Goal: Information Seeking & Learning: Learn about a topic

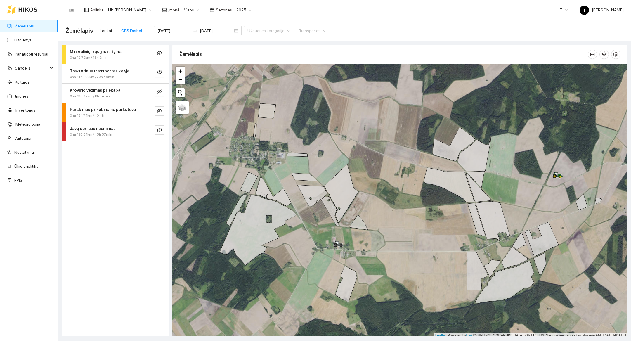
scroll to position [2, 0]
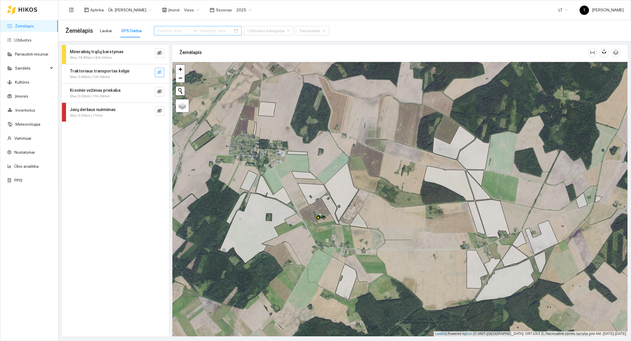
click at [160, 76] on button "button" at bounding box center [159, 72] width 9 height 9
click at [149, 75] on span "search" at bounding box center [148, 73] width 5 height 6
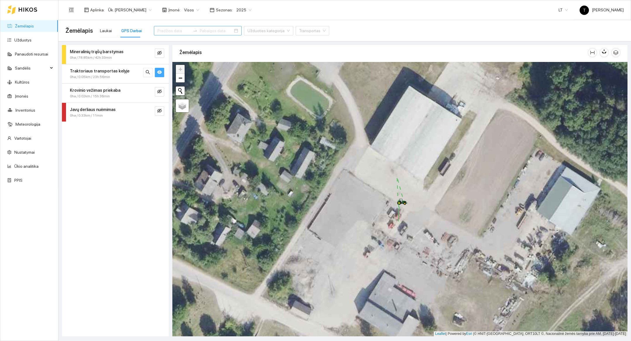
click at [161, 73] on icon "eye" at bounding box center [159, 72] width 5 height 5
click at [181, 80] on span "−" at bounding box center [181, 77] width 4 height 7
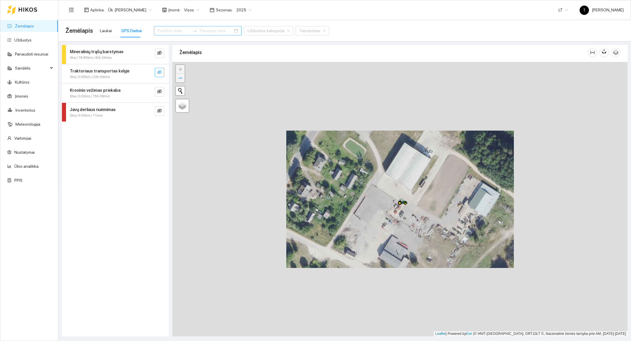
click at [181, 80] on span "−" at bounding box center [181, 77] width 4 height 7
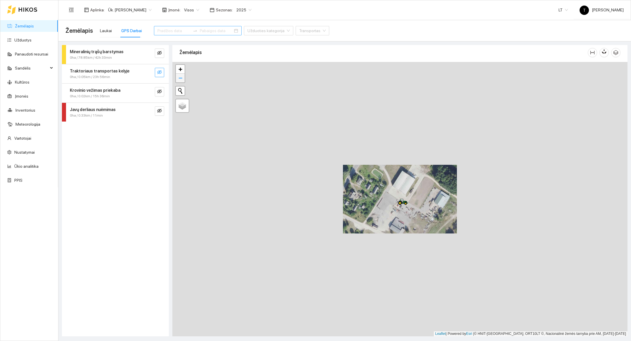
click at [181, 80] on span "−" at bounding box center [181, 77] width 4 height 7
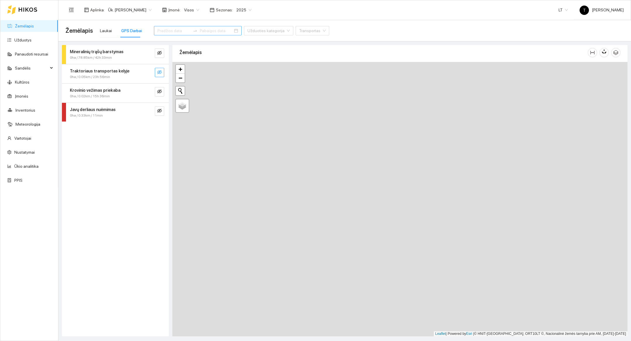
drag, startPoint x: 360, startPoint y: 285, endPoint x: 397, endPoint y: 79, distance: 208.8
click at [397, 79] on div at bounding box center [399, 199] width 455 height 274
drag, startPoint x: 369, startPoint y: 266, endPoint x: 405, endPoint y: 37, distance: 232.3
click at [405, 37] on main "Žemėlapis Laukai GPS Darbai Užduoties kategorija Transportas Mineralinių trąšų …" at bounding box center [344, 180] width 573 height 321
click at [181, 81] on span "−" at bounding box center [181, 77] width 4 height 7
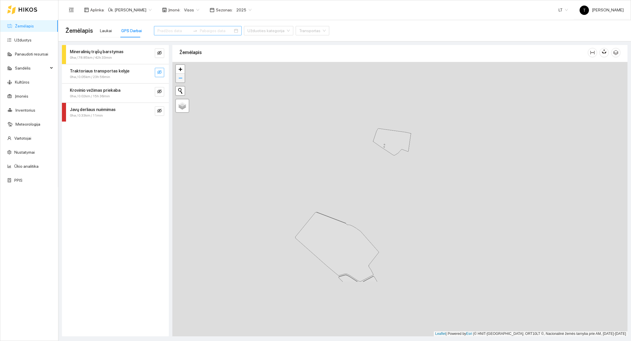
click at [181, 81] on span "−" at bounding box center [181, 77] width 4 height 7
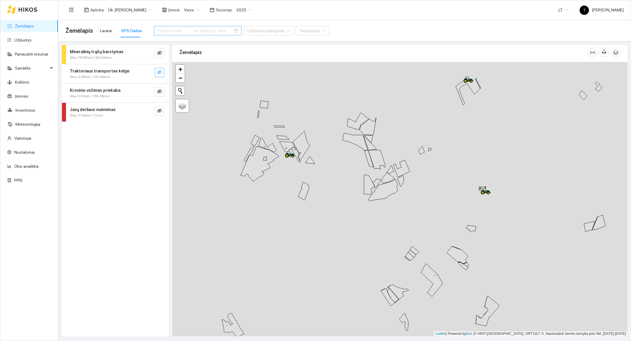
drag, startPoint x: 271, startPoint y: 198, endPoint x: 344, endPoint y: 242, distance: 85.5
click at [344, 242] on div at bounding box center [399, 199] width 455 height 274
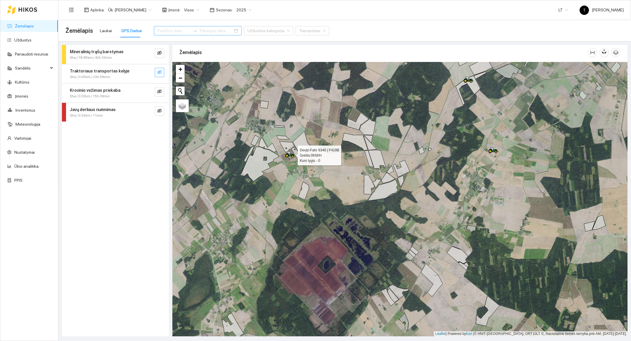
click at [291, 155] on icon at bounding box center [291, 153] width 10 height 5
click at [289, 163] on div at bounding box center [399, 199] width 455 height 274
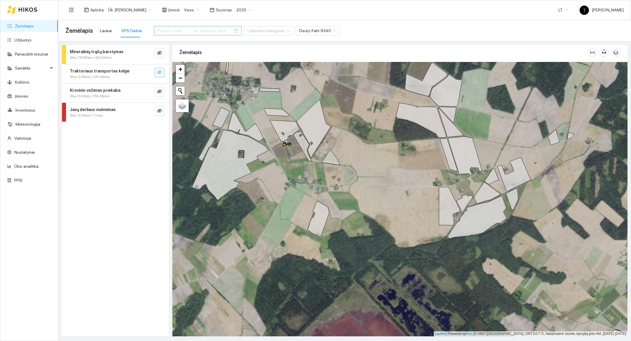
click at [289, 163] on div at bounding box center [399, 199] width 455 height 274
click at [289, 156] on div at bounding box center [399, 199] width 455 height 274
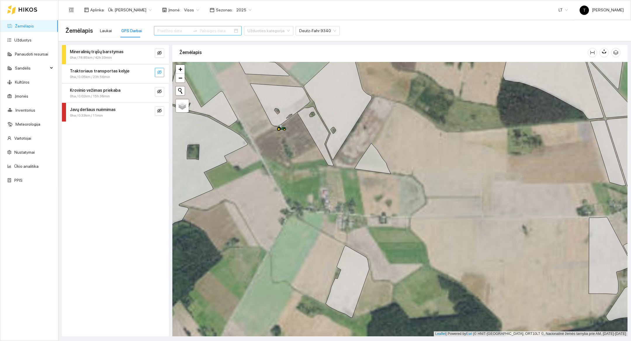
click at [281, 139] on div at bounding box center [399, 199] width 455 height 274
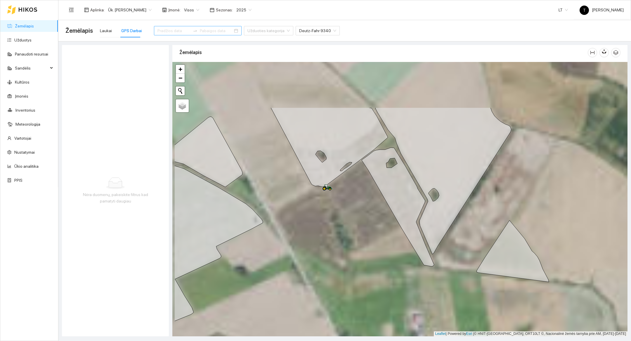
drag, startPoint x: 281, startPoint y: 139, endPoint x: 329, endPoint y: 211, distance: 86.8
click at [329, 211] on div at bounding box center [399, 199] width 455 height 274
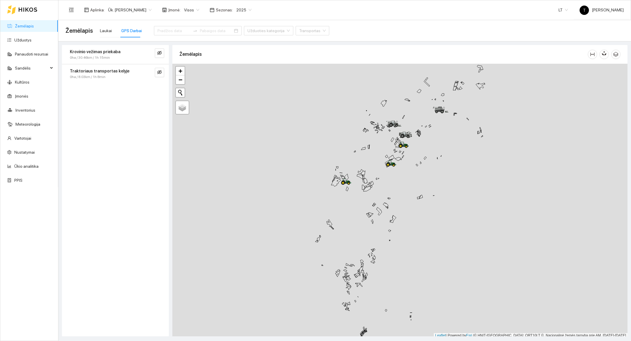
click at [345, 210] on div at bounding box center [399, 201] width 455 height 274
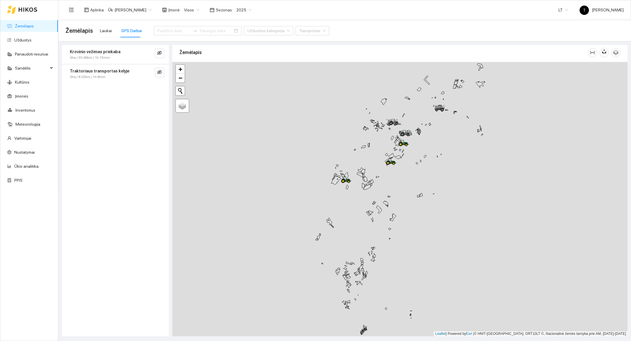
click at [345, 210] on div at bounding box center [399, 199] width 455 height 274
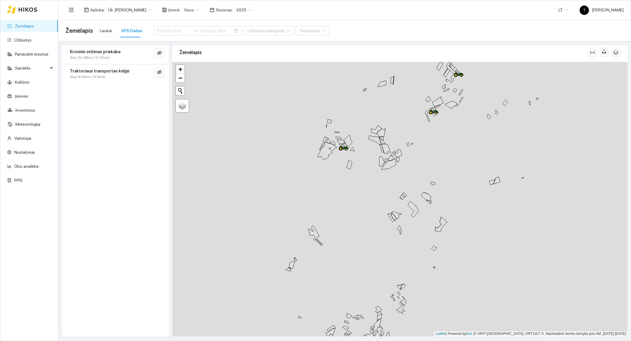
click at [343, 173] on div at bounding box center [399, 199] width 455 height 274
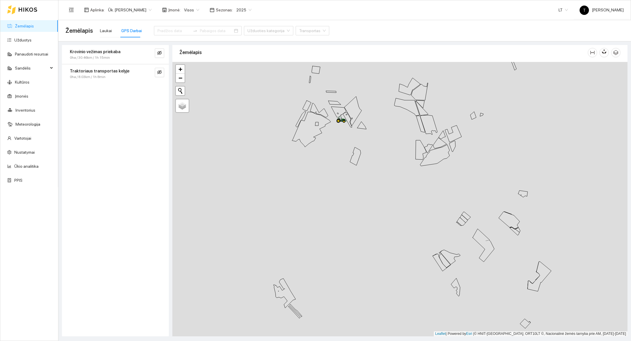
click at [341, 141] on div at bounding box center [399, 199] width 455 height 274
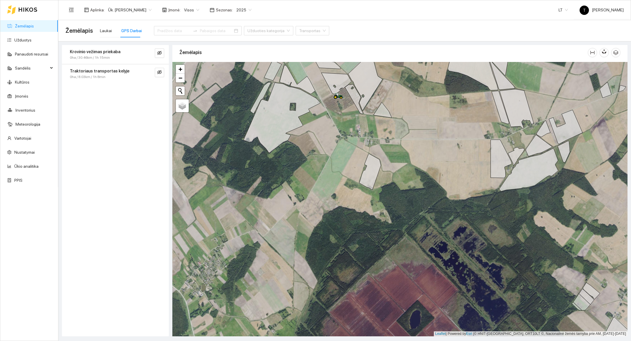
click at [342, 122] on div at bounding box center [399, 199] width 455 height 274
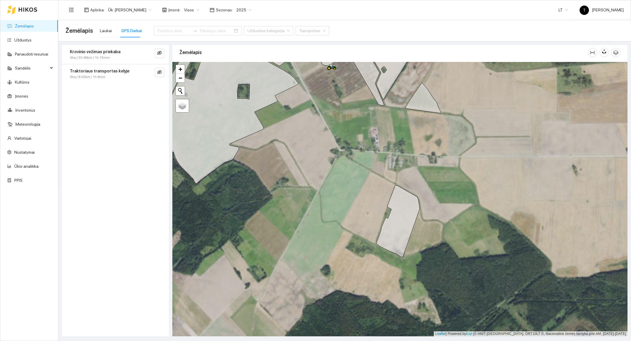
click at [342, 122] on div at bounding box center [399, 199] width 455 height 274
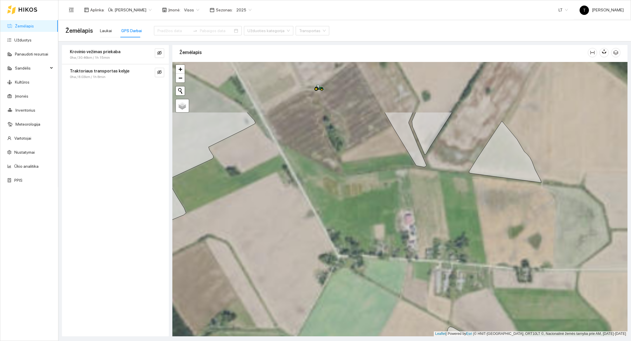
drag, startPoint x: 342, startPoint y: 122, endPoint x: 348, endPoint y: 277, distance: 155.3
click at [348, 277] on div at bounding box center [399, 199] width 455 height 274
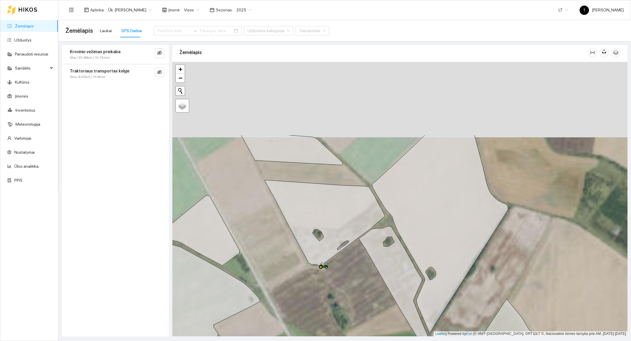
drag, startPoint x: 312, startPoint y: 168, endPoint x: 312, endPoint y: 269, distance: 100.6
click at [312, 269] on div at bounding box center [399, 199] width 455 height 274
click at [160, 72] on icon "eye-invisible" at bounding box center [159, 72] width 1 height 1
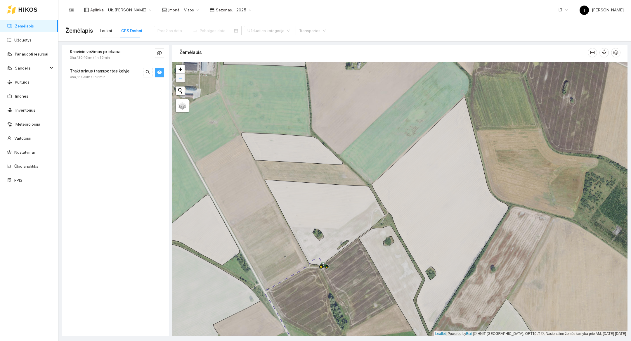
click at [181, 78] on span "−" at bounding box center [181, 77] width 4 height 7
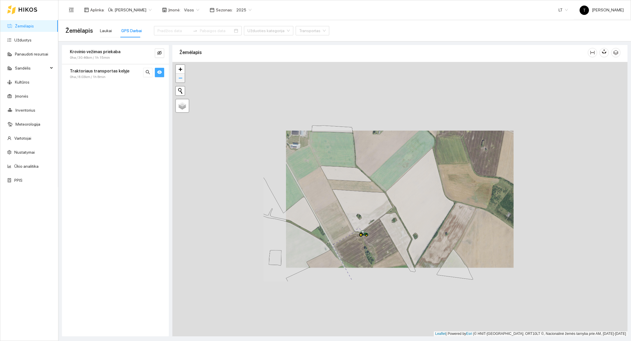
click at [181, 78] on span "−" at bounding box center [181, 77] width 4 height 7
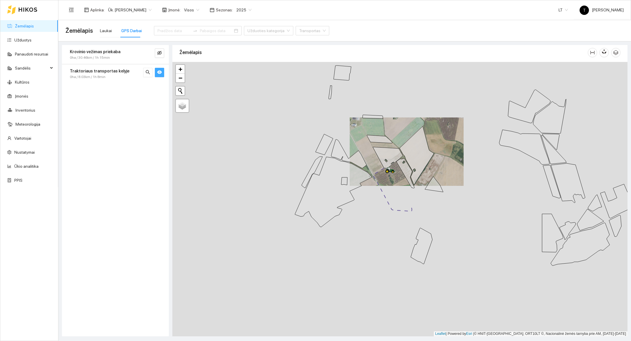
drag, startPoint x: 271, startPoint y: 230, endPoint x: 278, endPoint y: 182, distance: 48.1
click at [278, 182] on div at bounding box center [399, 199] width 455 height 274
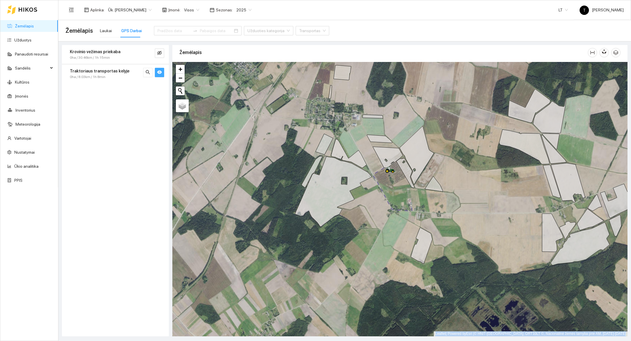
drag, startPoint x: 350, startPoint y: 341, endPoint x: 350, endPoint y: 327, distance: 14.3
click at [350, 327] on main "Žemėlapis Laukai GPS Darbai Užduoties kategorija Transportas Krovinio vežimas p…" at bounding box center [344, 180] width 573 height 321
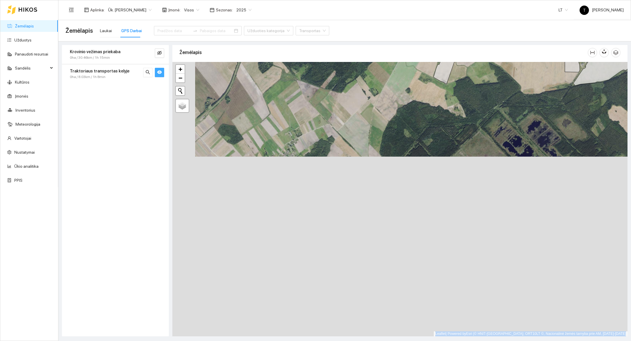
drag, startPoint x: 350, startPoint y: 316, endPoint x: 373, endPoint y: 136, distance: 181.2
click at [373, 136] on div at bounding box center [399, 199] width 455 height 274
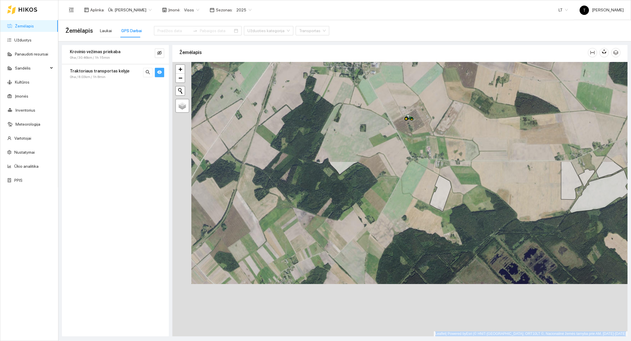
drag, startPoint x: 390, startPoint y: 213, endPoint x: 386, endPoint y: 340, distance: 126.9
click at [386, 340] on main "Žemėlapis Laukai GPS Darbai Užduoties kategorija Transportas Krovinio vežimas p…" at bounding box center [344, 180] width 573 height 321
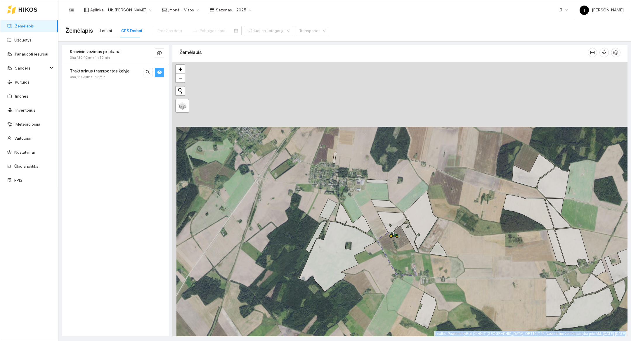
drag, startPoint x: 409, startPoint y: 183, endPoint x: 392, endPoint y: 304, distance: 122.2
click at [392, 304] on div at bounding box center [399, 199] width 455 height 274
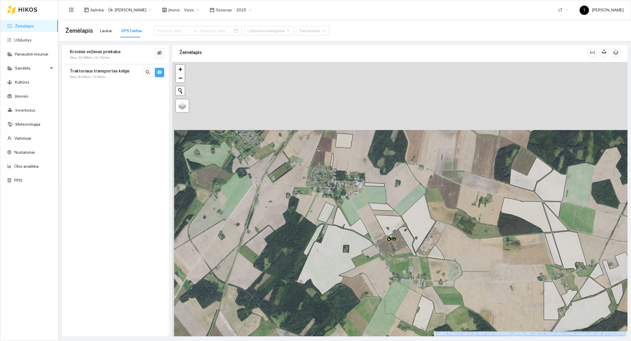
click at [392, 304] on div at bounding box center [399, 199] width 455 height 274
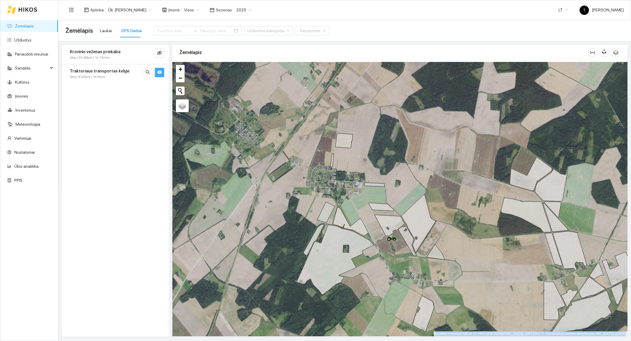
click at [161, 75] on span "eye" at bounding box center [159, 73] width 5 height 6
click at [181, 81] on span "−" at bounding box center [181, 77] width 4 height 7
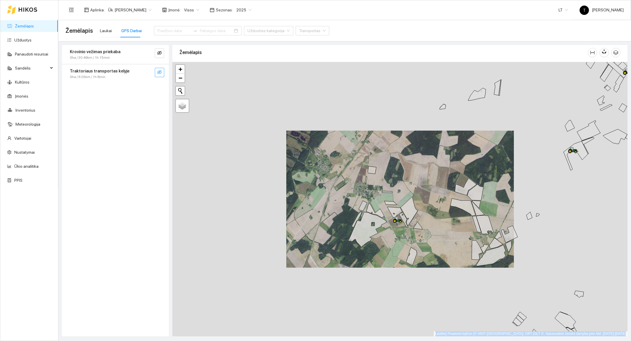
click at [312, 293] on div at bounding box center [399, 199] width 455 height 274
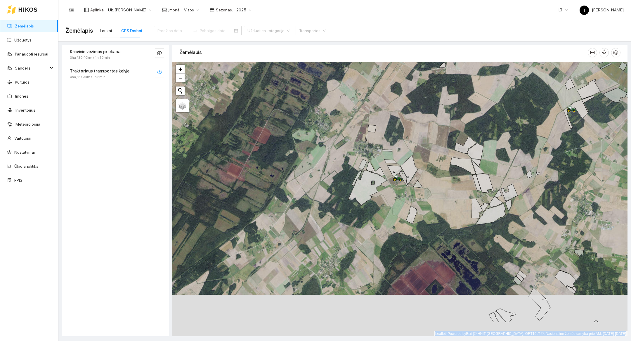
drag, startPoint x: 378, startPoint y: 291, endPoint x: 378, endPoint y: 249, distance: 41.2
click at [378, 249] on div at bounding box center [399, 199] width 455 height 274
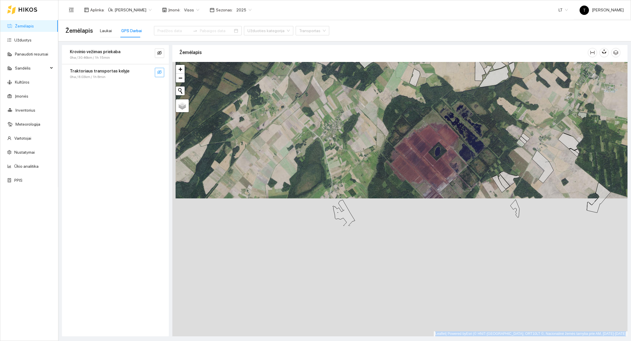
drag, startPoint x: 376, startPoint y: 266, endPoint x: 379, endPoint y: 128, distance: 138.3
click at [379, 128] on div at bounding box center [399, 199] width 455 height 274
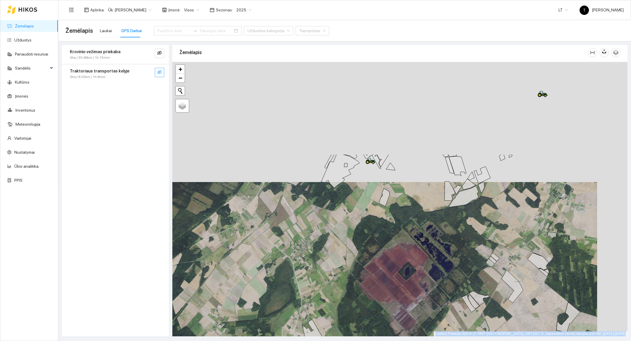
drag, startPoint x: 408, startPoint y: 187, endPoint x: 378, endPoint y: 308, distance: 124.5
click at [378, 308] on div at bounding box center [399, 199] width 455 height 274
